Goal: Navigation & Orientation: Find specific page/section

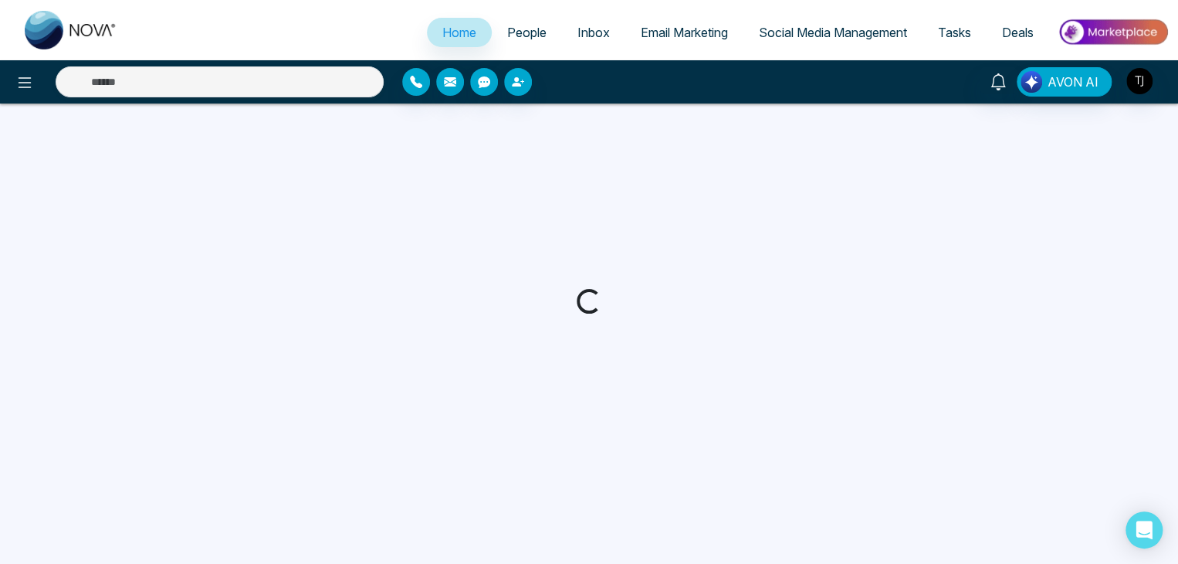
select select "*"
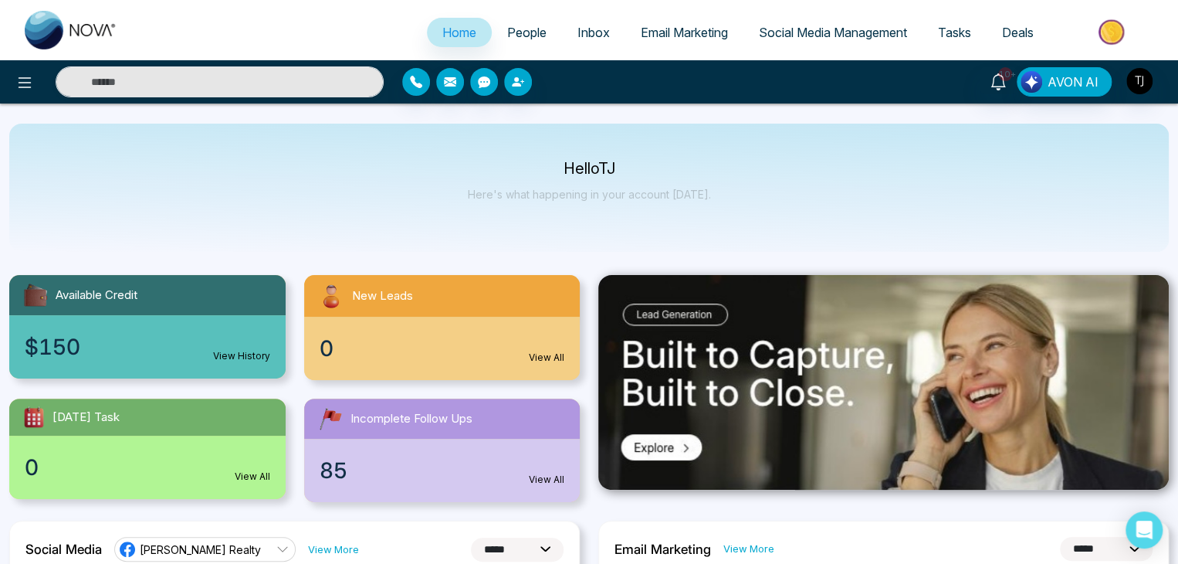
click at [525, 36] on span "People" at bounding box center [526, 32] width 39 height 15
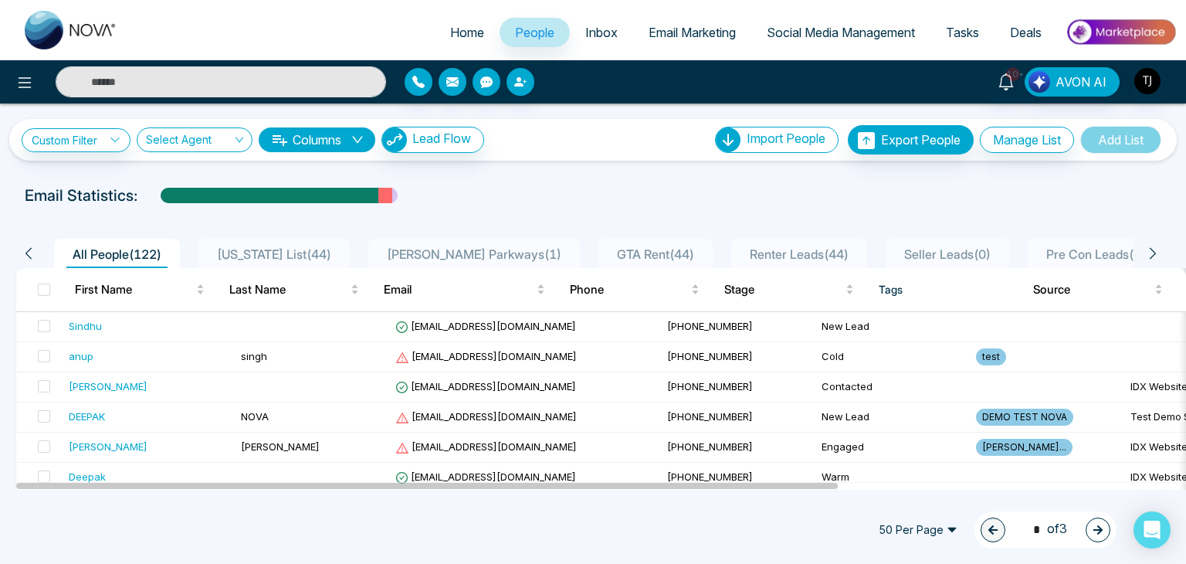
click at [677, 29] on span "Email Marketing" at bounding box center [692, 32] width 87 height 15
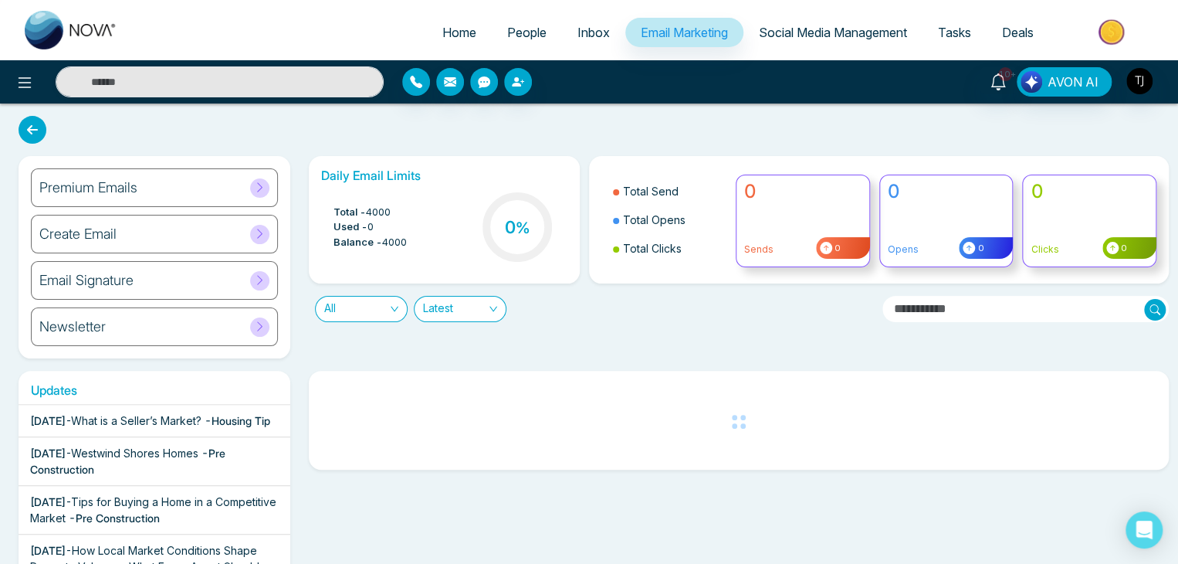
click at [512, 37] on span "People" at bounding box center [526, 32] width 39 height 15
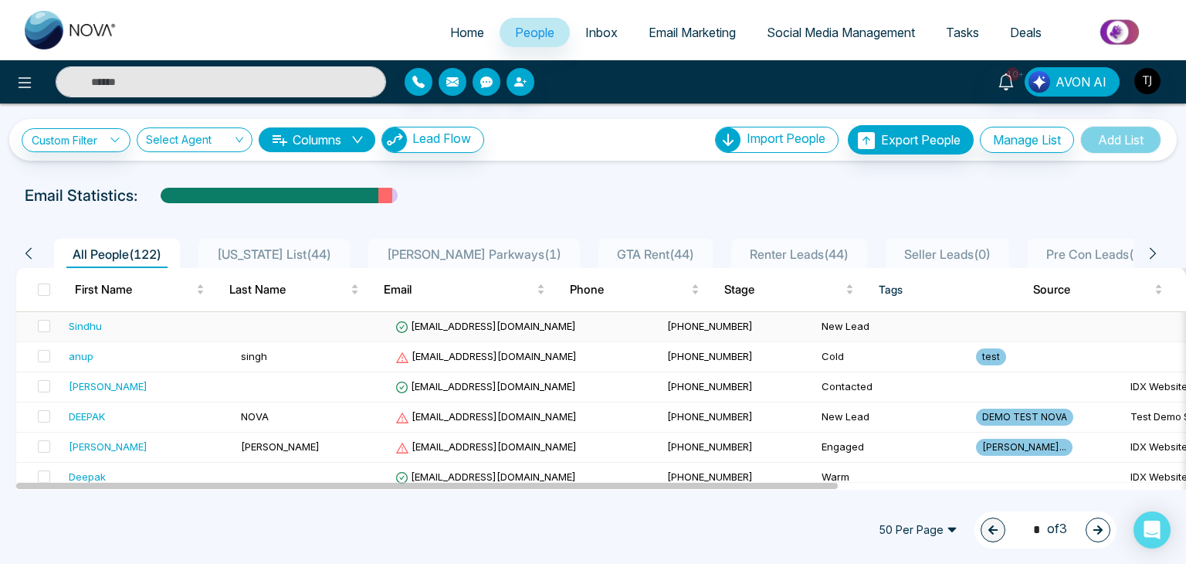
click at [346, 325] on td at bounding box center [312, 327] width 154 height 30
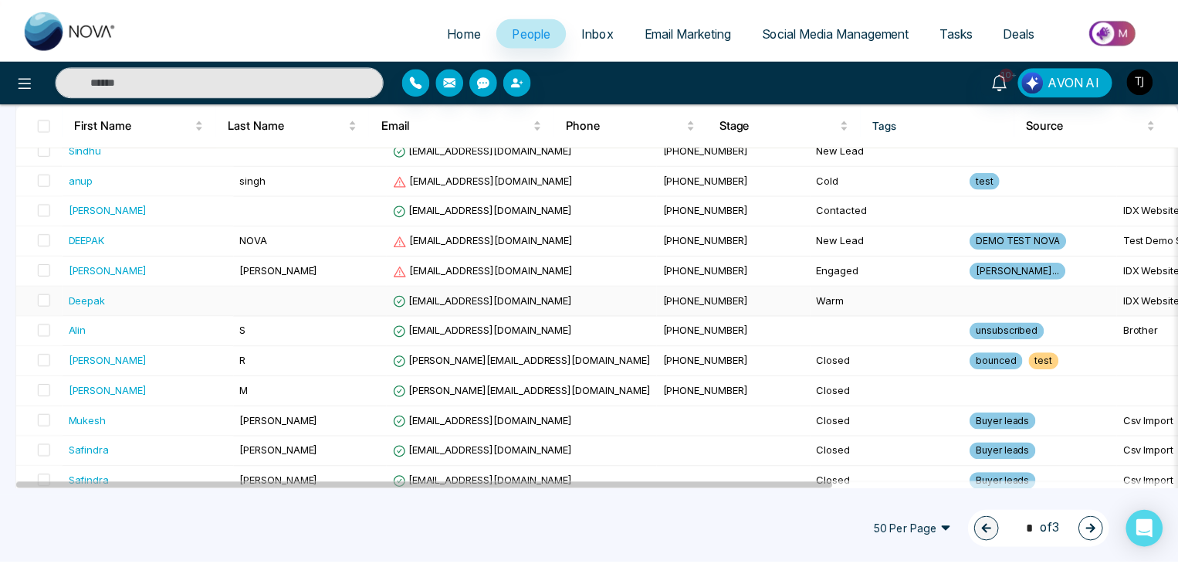
scroll to position [178, 0]
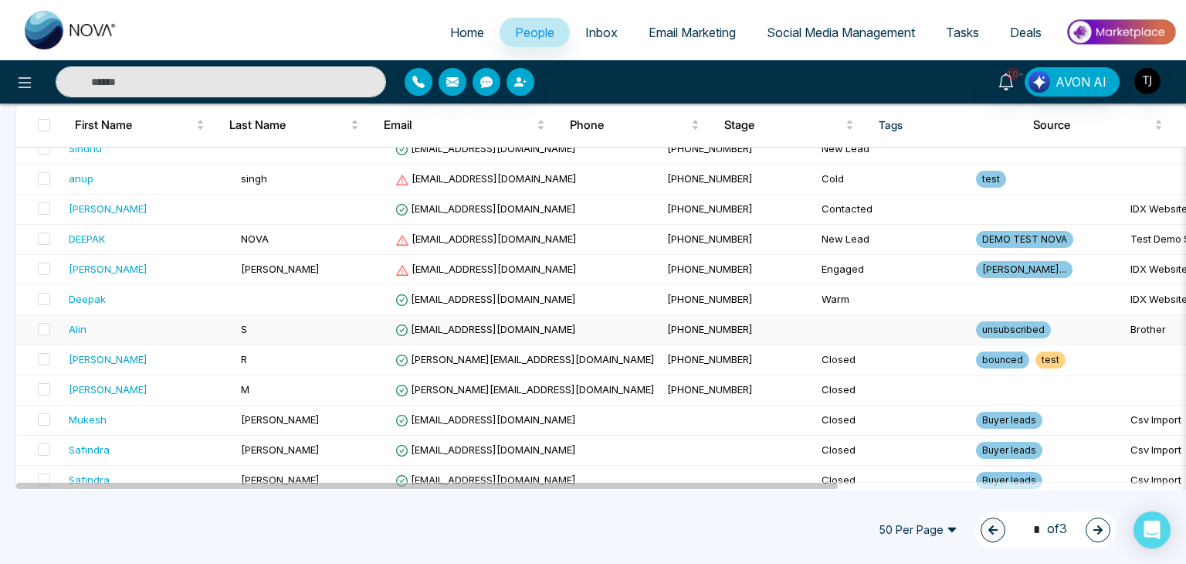
click at [445, 331] on span "[EMAIL_ADDRESS][DOMAIN_NAME]" at bounding box center [485, 329] width 181 height 12
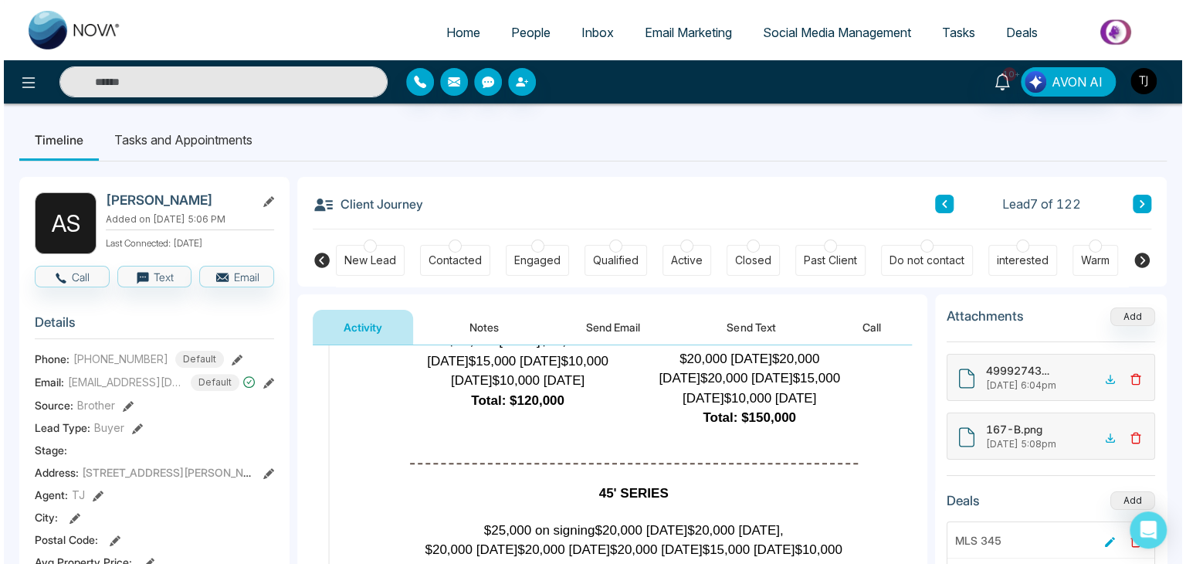
scroll to position [4879, 0]
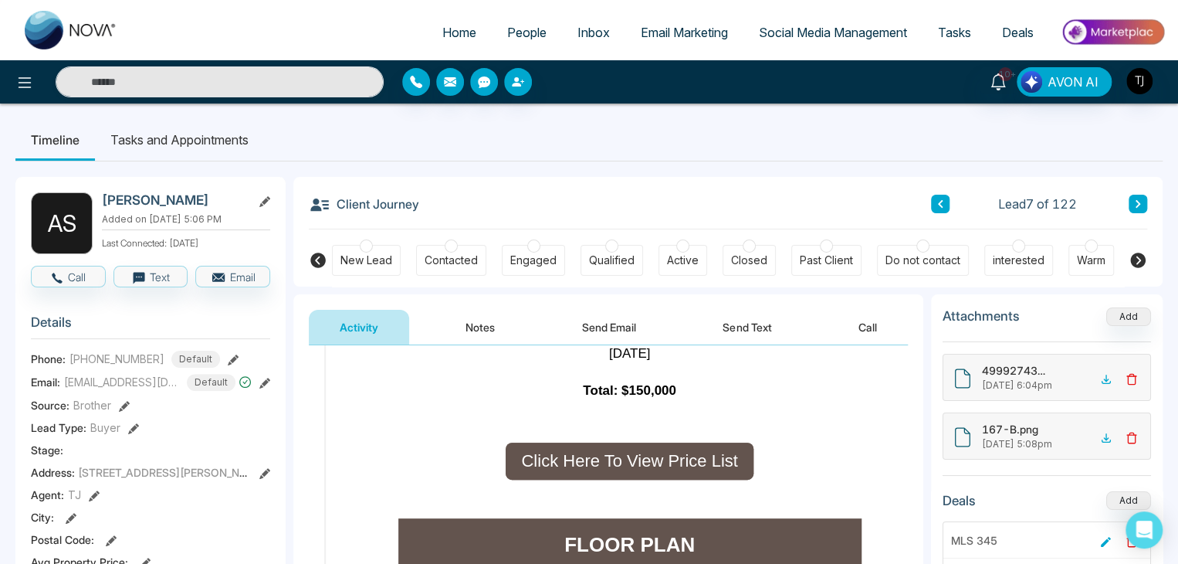
click at [700, 36] on span "Email Marketing" at bounding box center [684, 32] width 87 height 15
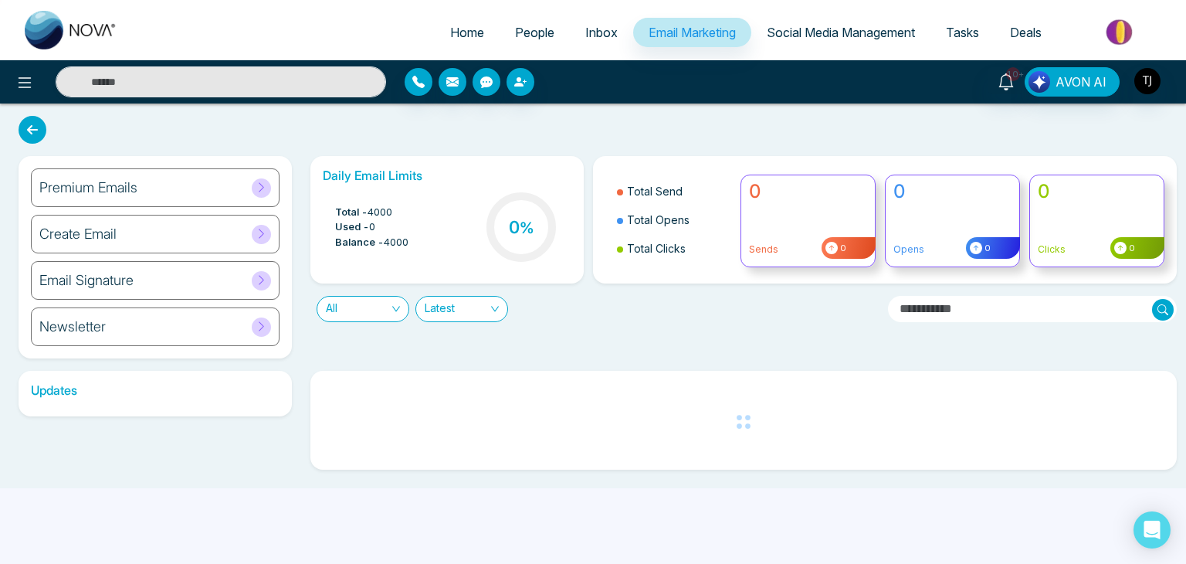
click at [823, 44] on link "Social Media Management" at bounding box center [840, 32] width 179 height 29
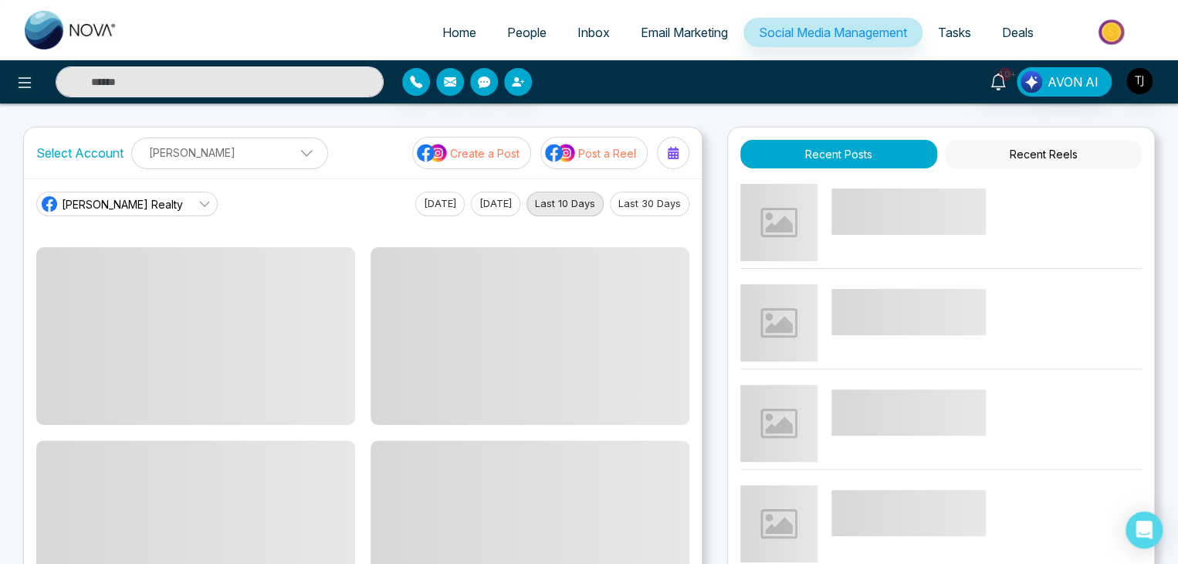
click at [587, 36] on span "Inbox" at bounding box center [594, 32] width 32 height 15
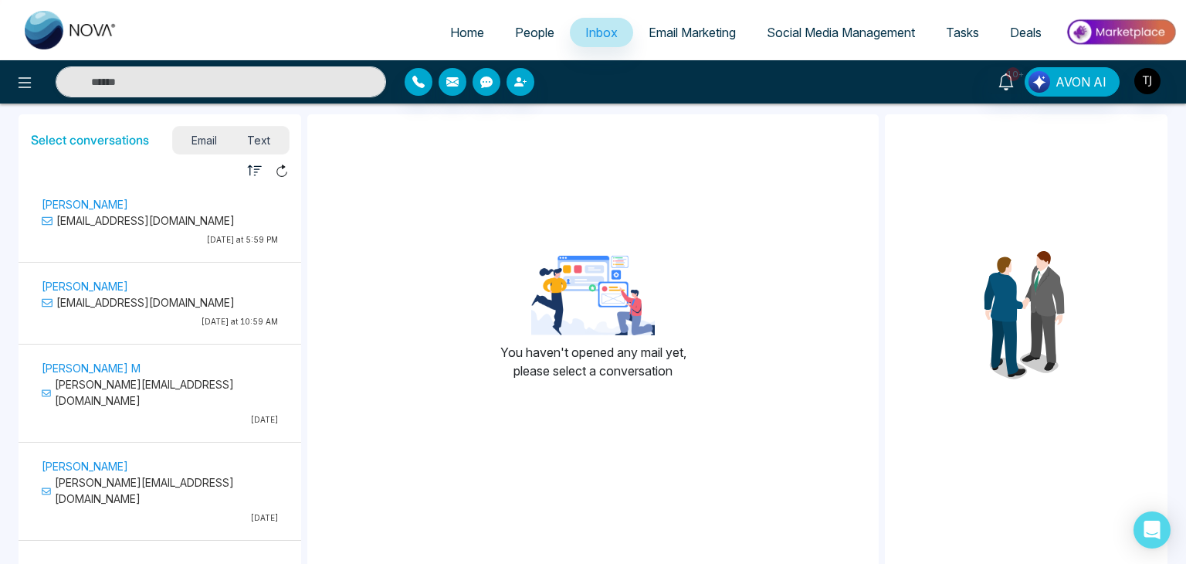
click at [712, 40] on link "Email Marketing" at bounding box center [692, 32] width 118 height 29
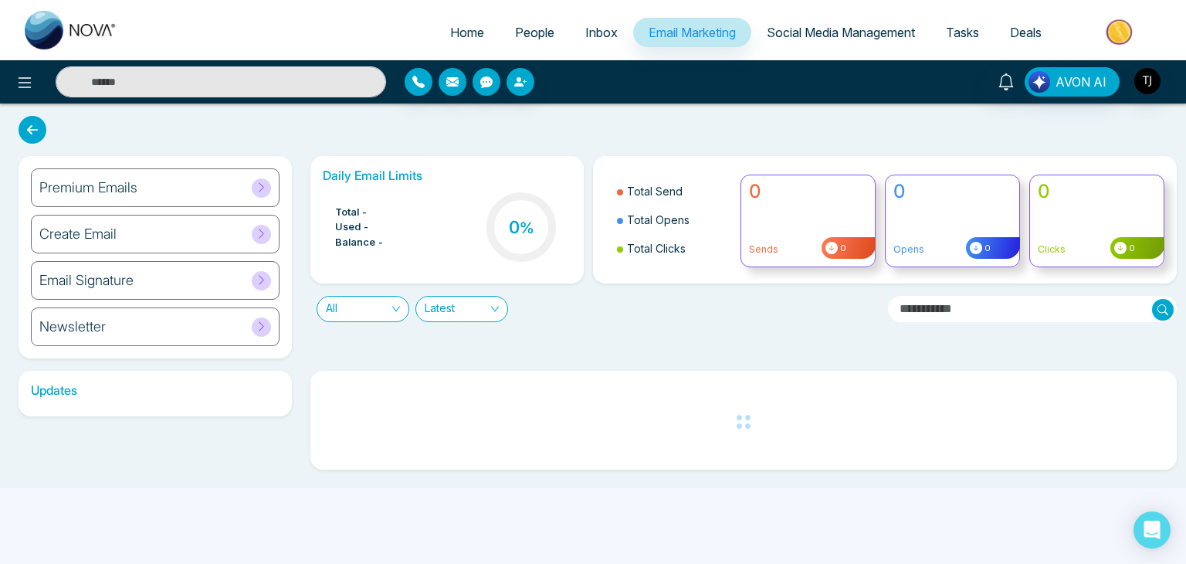
click at [902, 25] on span "Social Media Management" at bounding box center [841, 32] width 148 height 15
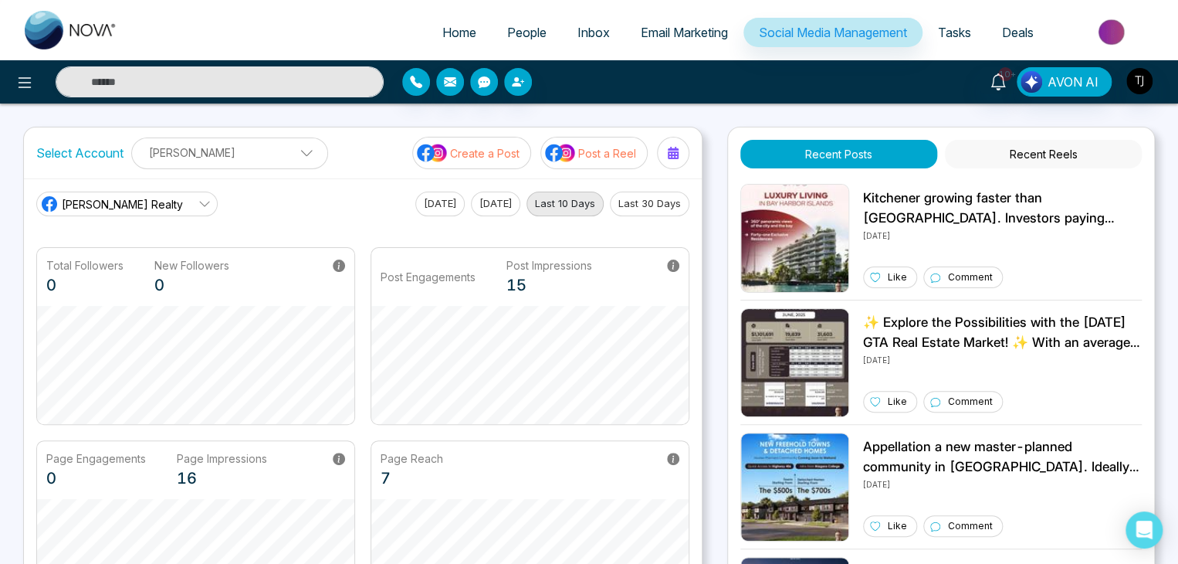
click at [454, 38] on span "Home" at bounding box center [459, 32] width 34 height 15
select select "*"
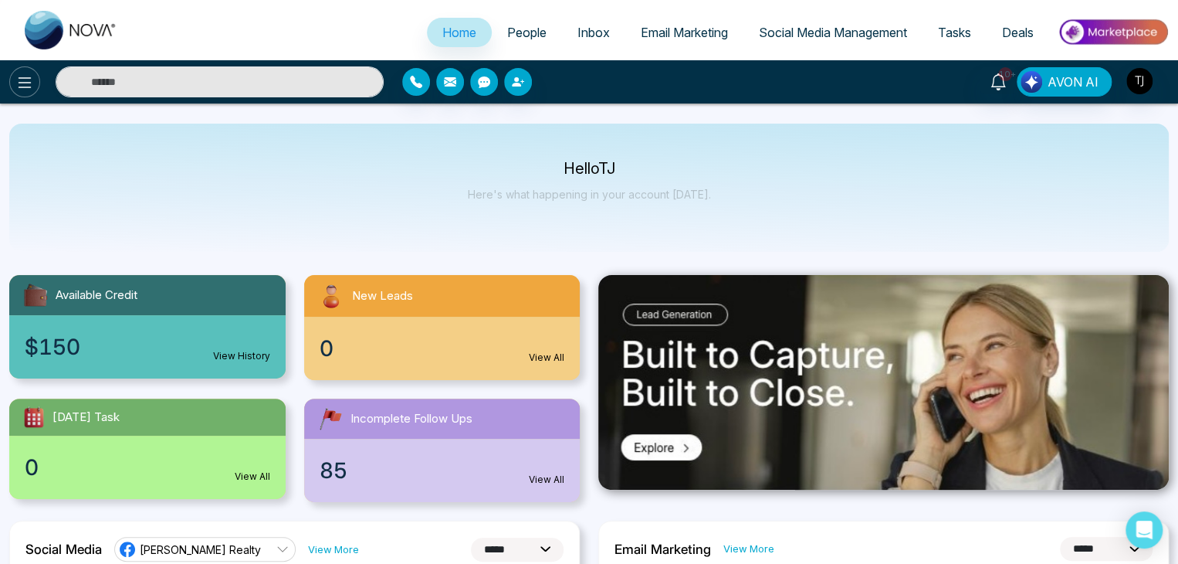
click at [29, 88] on icon at bounding box center [24, 82] width 19 height 19
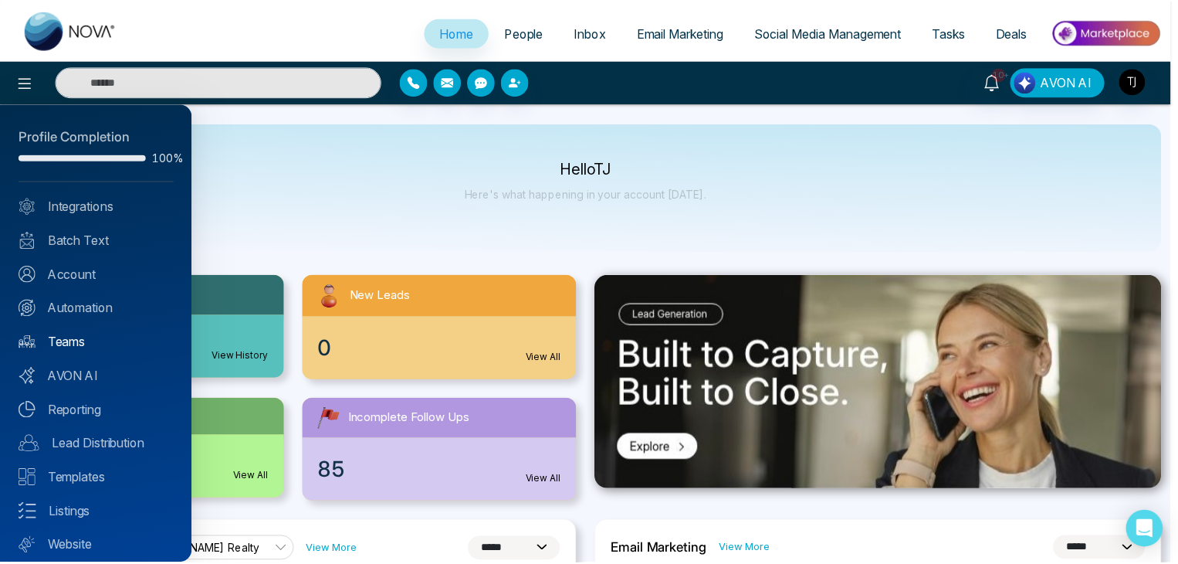
scroll to position [43, 0]
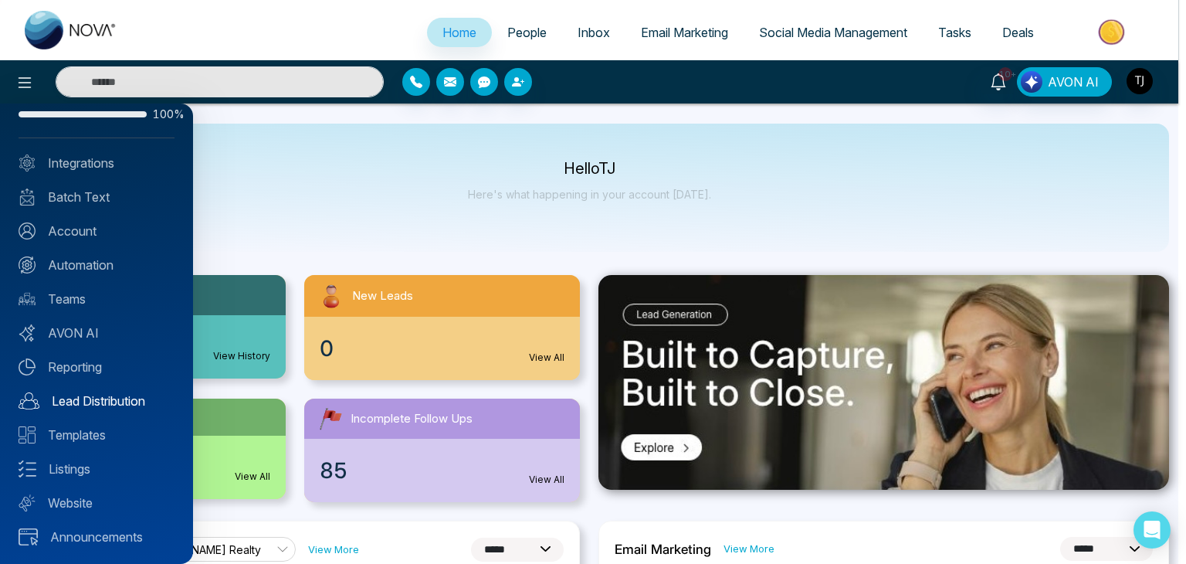
click at [133, 400] on link "Lead Distribution" at bounding box center [97, 401] width 156 height 19
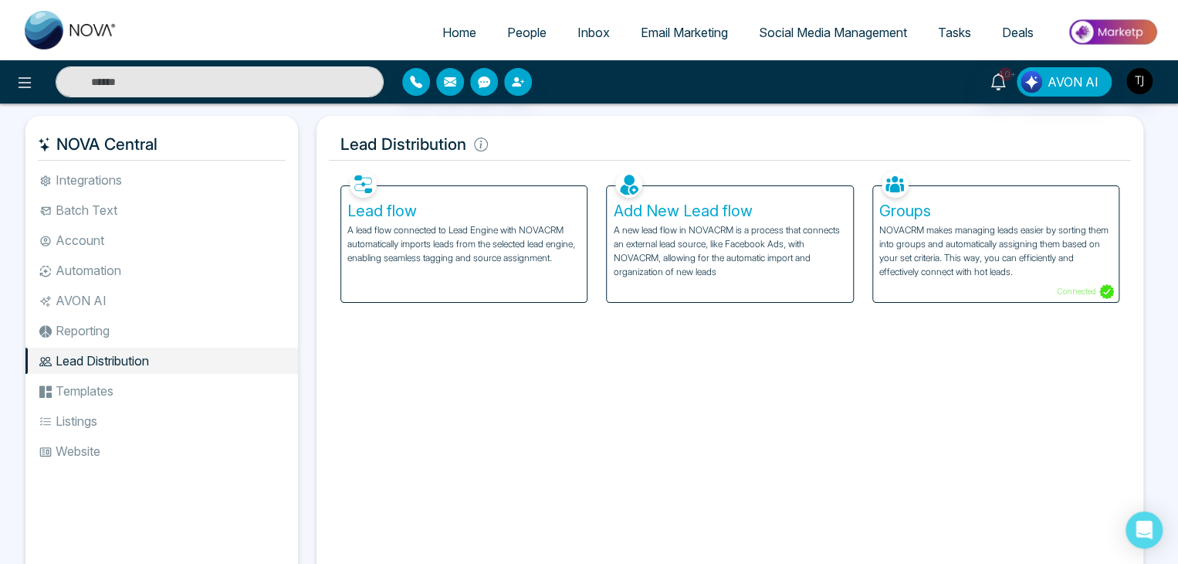
click at [464, 38] on span "Home" at bounding box center [459, 32] width 34 height 15
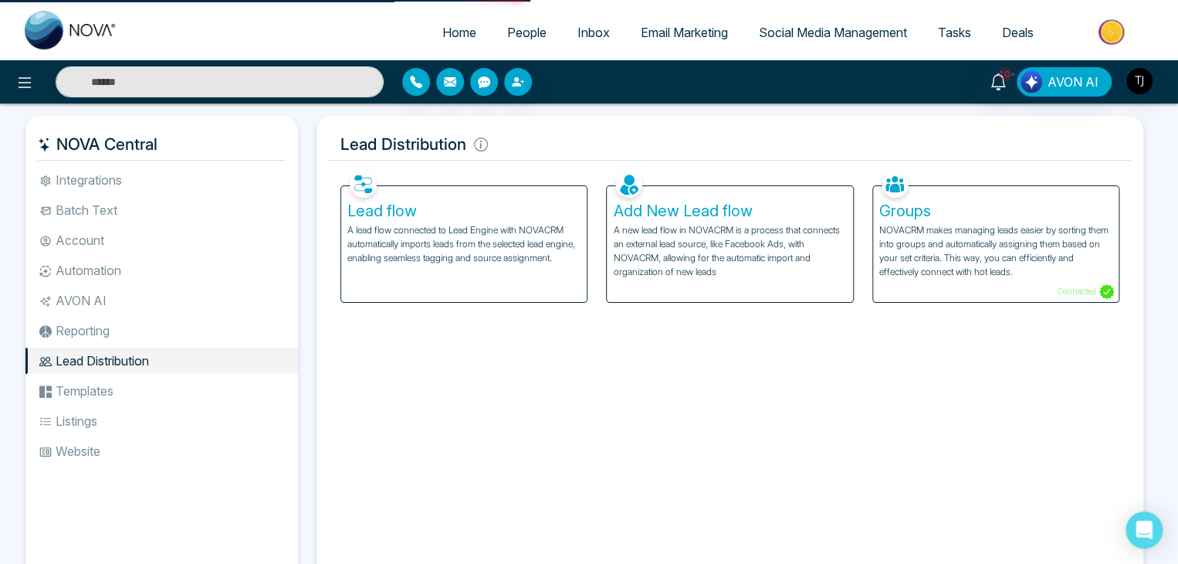
select select "*"
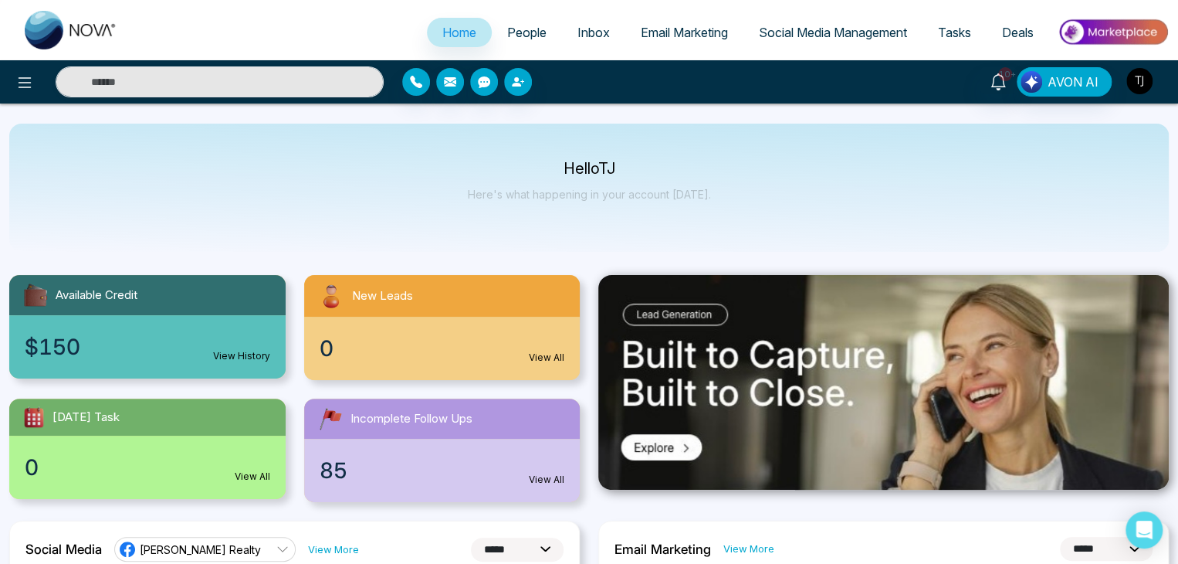
click at [1141, 78] on img "button" at bounding box center [1140, 81] width 26 height 26
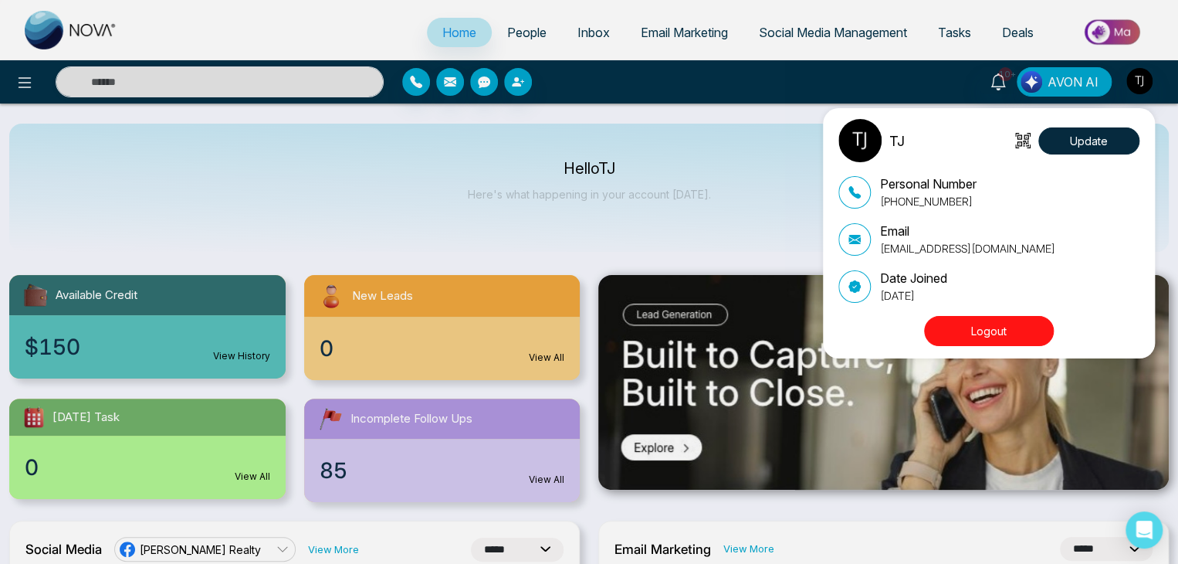
click at [985, 320] on button "Logout" at bounding box center [989, 331] width 130 height 30
